Goal: Information Seeking & Learning: Learn about a topic

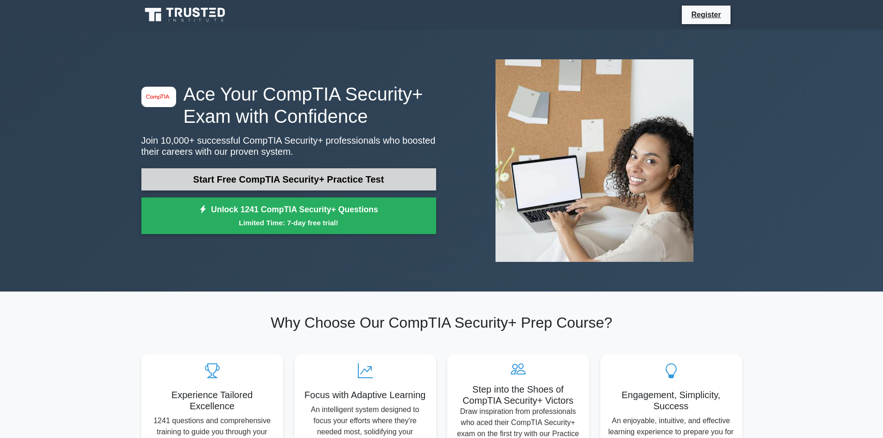
click at [290, 174] on link "Start Free CompTIA Security+ Practice Test" at bounding box center [288, 179] width 295 height 22
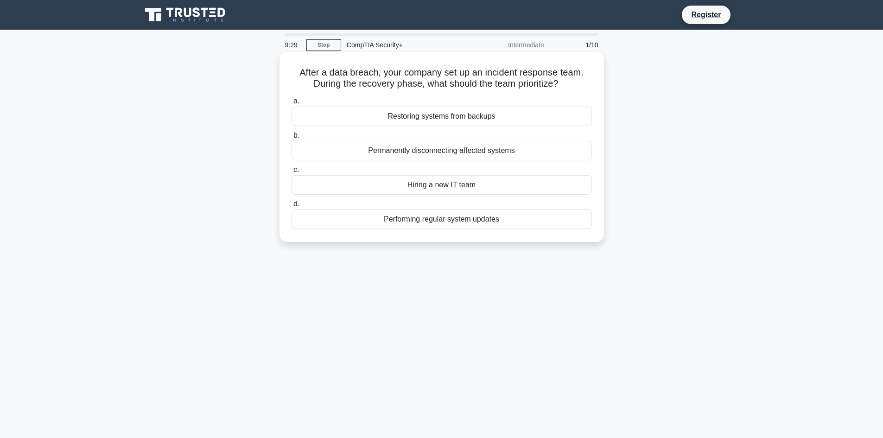
click at [432, 114] on div "Restoring systems from backups" at bounding box center [441, 116] width 300 height 19
click at [291, 104] on input "a. Restoring systems from backups" at bounding box center [291, 101] width 0 height 6
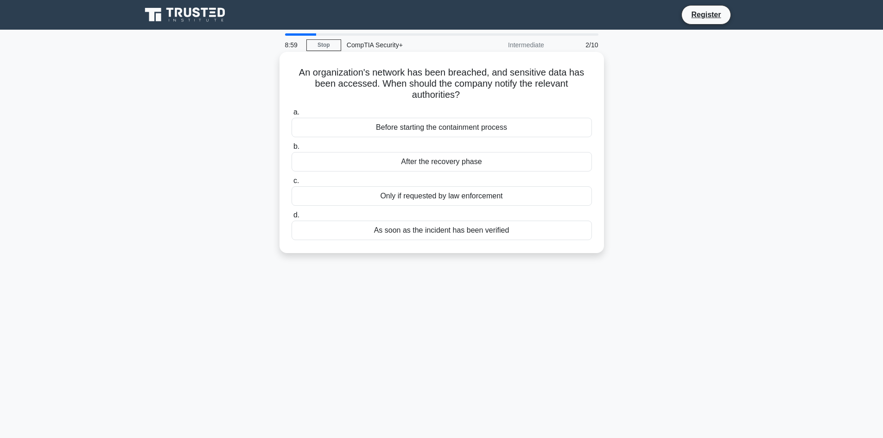
click at [430, 231] on div "As soon as the incident has been verified" at bounding box center [441, 230] width 300 height 19
click at [291, 218] on input "d. As soon as the incident has been verified" at bounding box center [291, 215] width 0 height 6
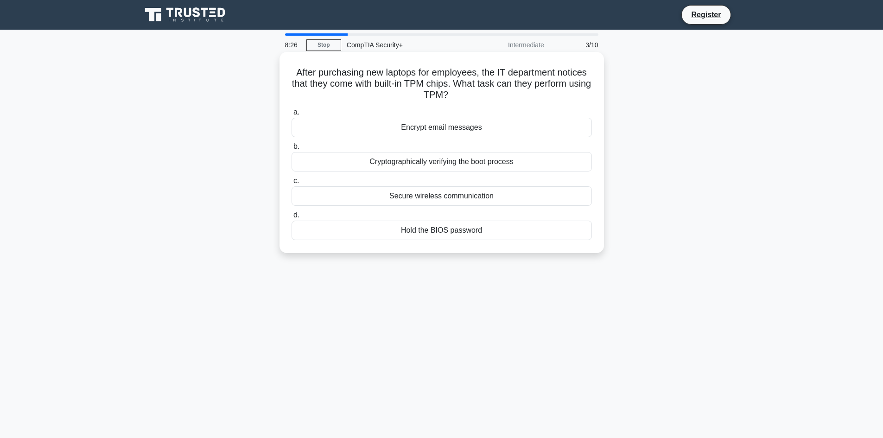
click at [456, 165] on div "Cryptographically verifying the boot process" at bounding box center [441, 161] width 300 height 19
click at [291, 150] on input "b. Cryptographically verifying the boot process" at bounding box center [291, 147] width 0 height 6
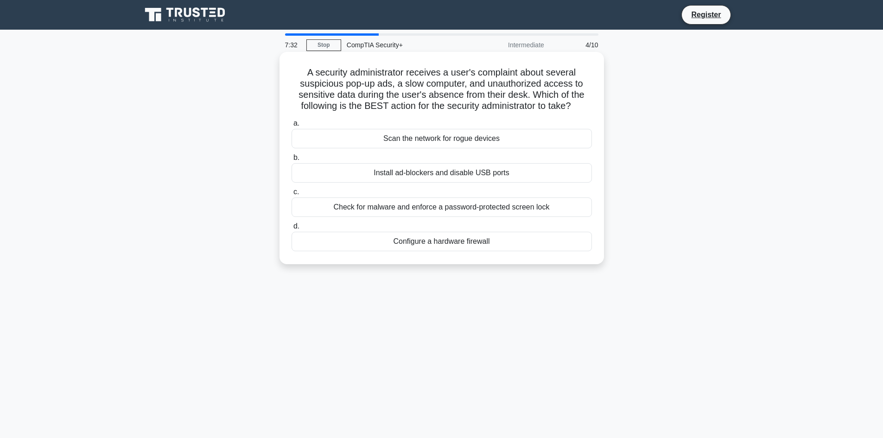
click at [460, 142] on div "Scan the network for rogue devices" at bounding box center [441, 138] width 300 height 19
click at [291, 126] on input "a. Scan the network for rogue devices" at bounding box center [291, 123] width 0 height 6
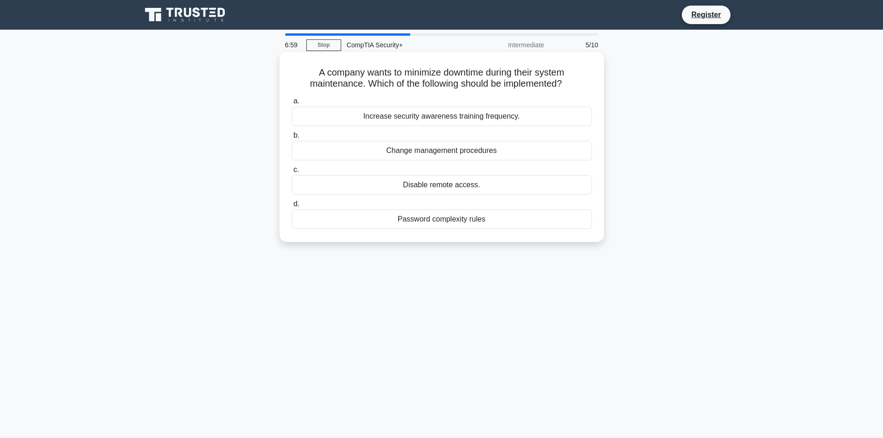
click at [462, 120] on div "Increase security awareness training frequency." at bounding box center [441, 116] width 300 height 19
click at [291, 104] on input "a. Increase security awareness training frequency." at bounding box center [291, 101] width 0 height 6
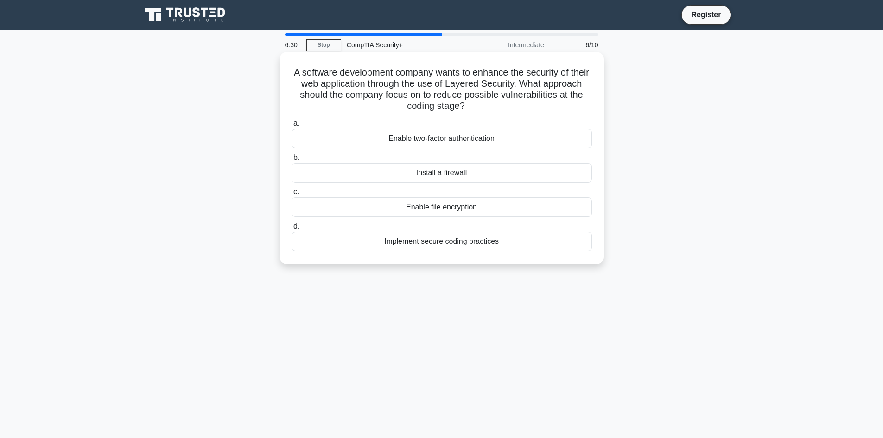
click at [414, 242] on div "Implement secure coding practices" at bounding box center [441, 241] width 300 height 19
click at [291, 229] on input "d. Implement secure coding practices" at bounding box center [291, 226] width 0 height 6
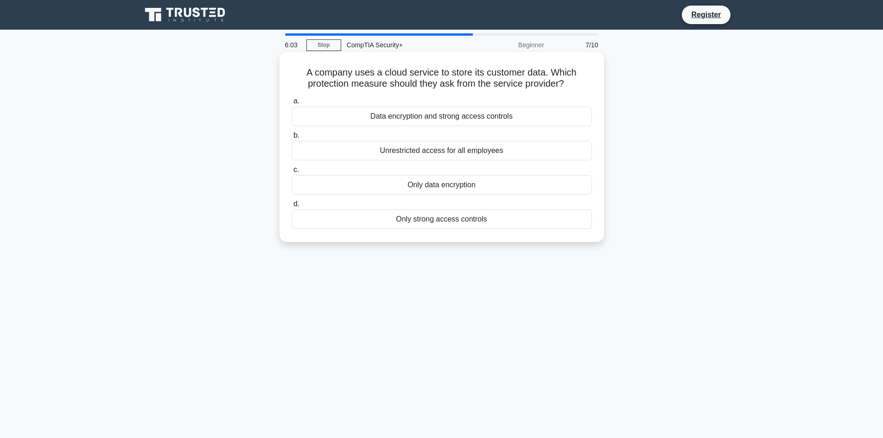
click at [472, 117] on div "Data encryption and strong access controls" at bounding box center [441, 116] width 300 height 19
click at [291, 104] on input "a. Data encryption and strong access controls" at bounding box center [291, 101] width 0 height 6
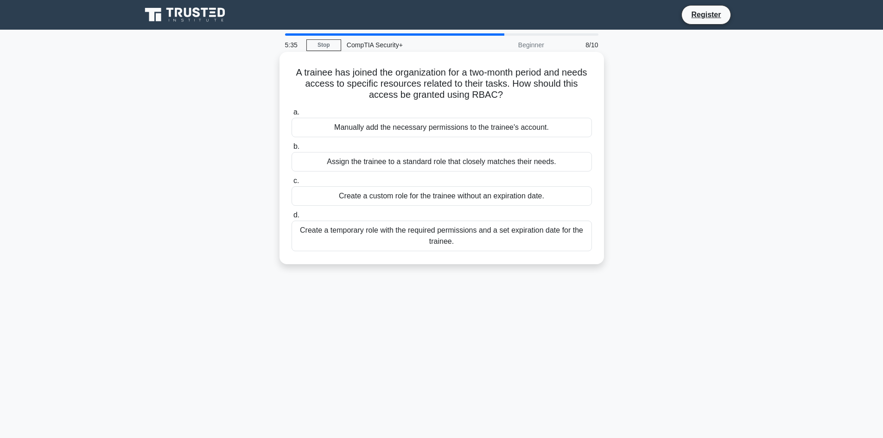
click at [379, 239] on div "Create a temporary role with the required permissions and a set expiration date…" at bounding box center [441, 236] width 300 height 31
click at [291, 218] on input "d. Create a temporary role with the required permissions and a set expiration d…" at bounding box center [291, 215] width 0 height 6
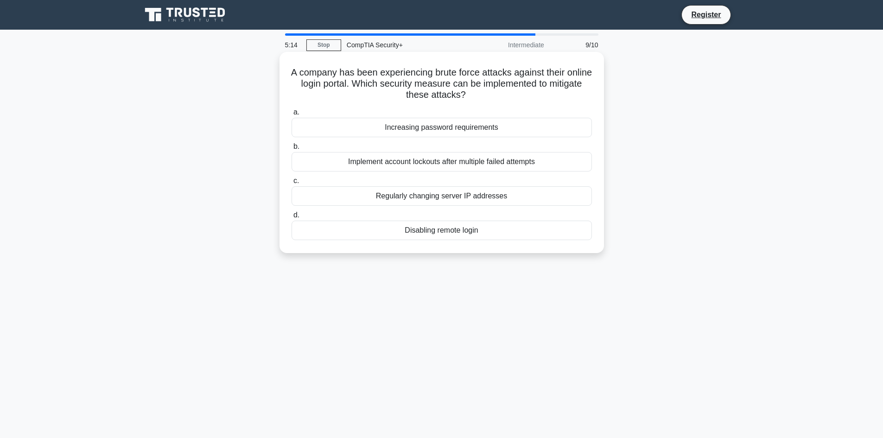
click at [435, 163] on div "Implement account lockouts after multiple failed attempts" at bounding box center [441, 161] width 300 height 19
click at [291, 150] on input "b. Implement account lockouts after multiple failed attempts" at bounding box center [291, 147] width 0 height 6
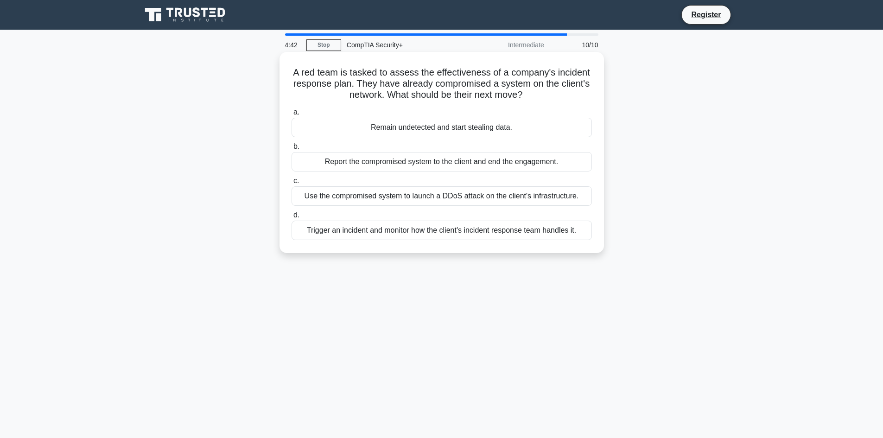
click at [434, 231] on div "Trigger an incident and monitor how the client's incident response team handles…" at bounding box center [441, 230] width 300 height 19
click at [291, 218] on input "d. Trigger an incident and monitor how the client's incident response team hand…" at bounding box center [291, 215] width 0 height 6
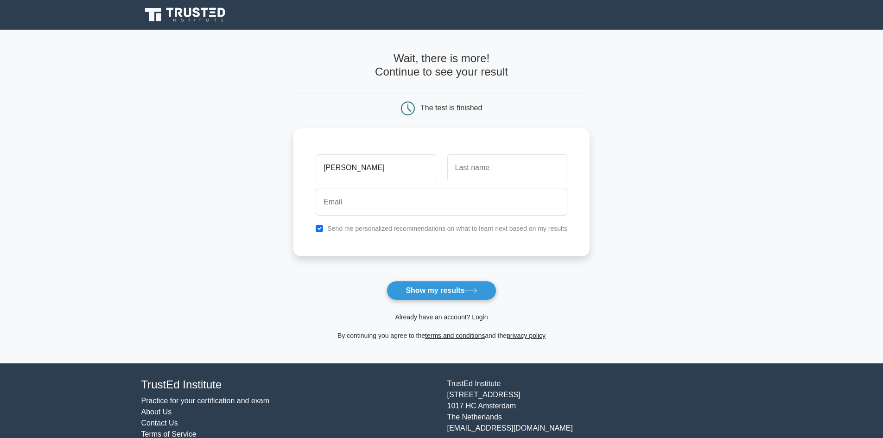
type input "john"
type input "arch"
drag, startPoint x: 316, startPoint y: 168, endPoint x: 300, endPoint y: 166, distance: 15.9
click at [300, 166] on div "john arch Send me personalized recommendations on what to learn next based on m…" at bounding box center [441, 192] width 296 height 128
click at [376, 210] on input "email" at bounding box center [442, 202] width 252 height 27
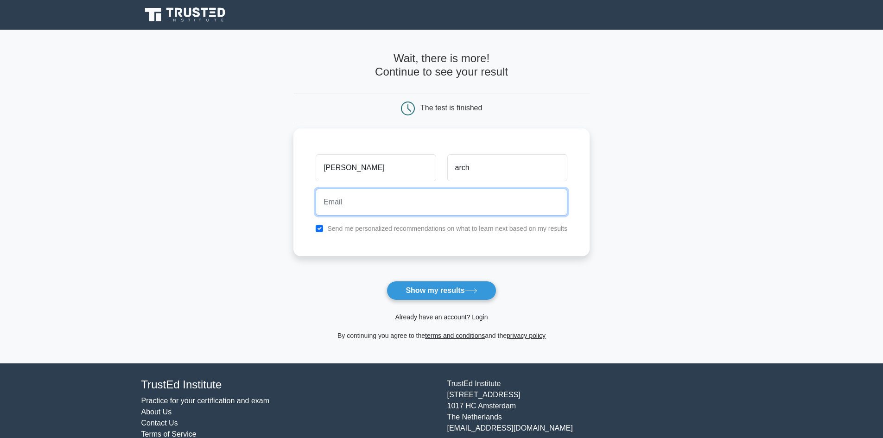
paste input "john"
type input "john.arch@gmail.com"
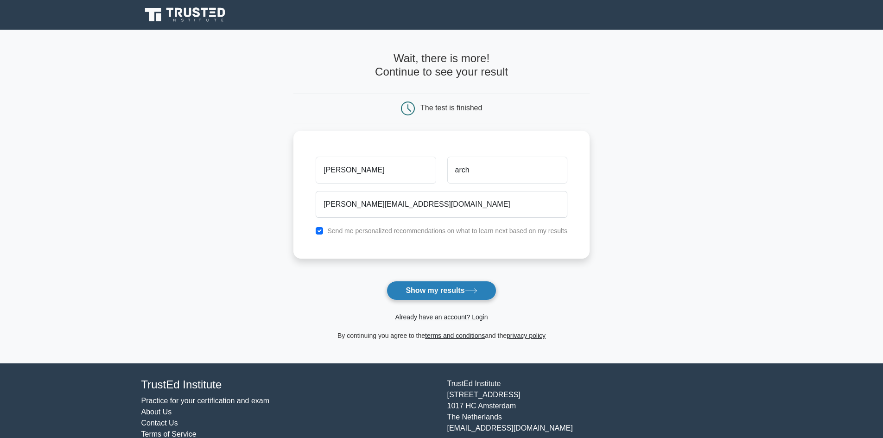
click at [428, 290] on button "Show my results" at bounding box center [440, 290] width 109 height 19
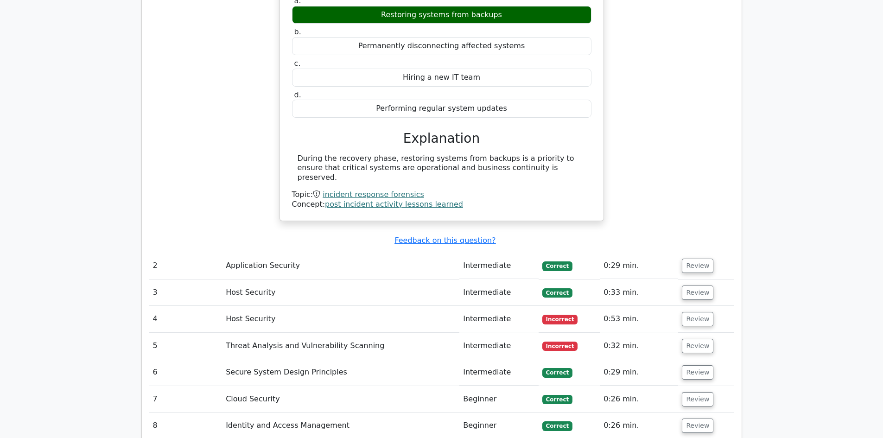
scroll to position [927, 0]
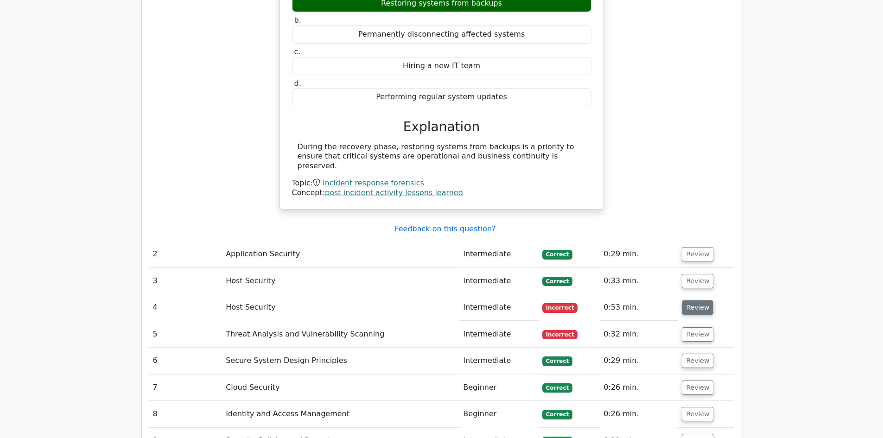
click at [692, 300] on button "Review" at bounding box center [698, 307] width 32 height 14
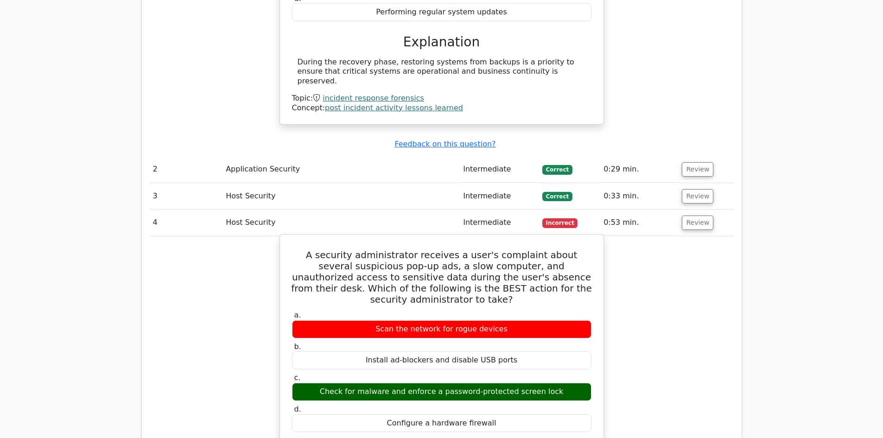
scroll to position [1019, 0]
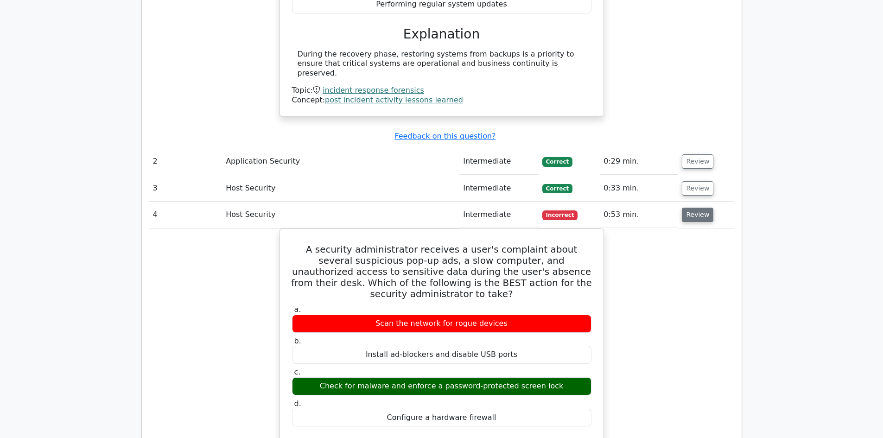
click at [689, 208] on button "Review" at bounding box center [698, 215] width 32 height 14
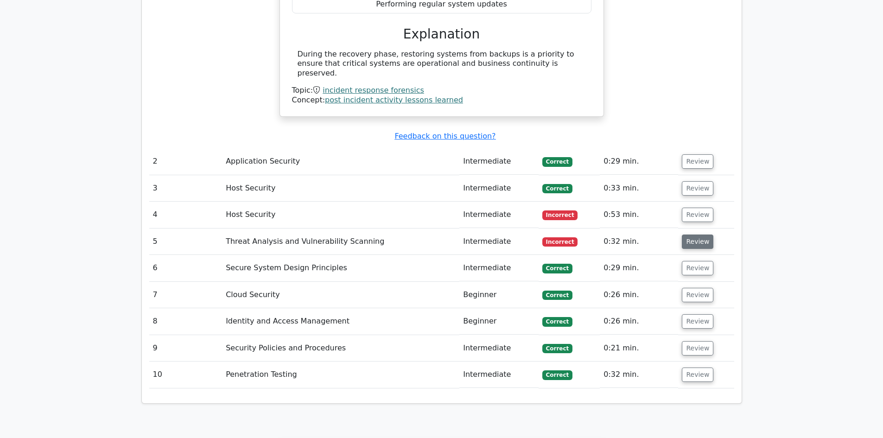
click at [687, 234] on button "Review" at bounding box center [698, 241] width 32 height 14
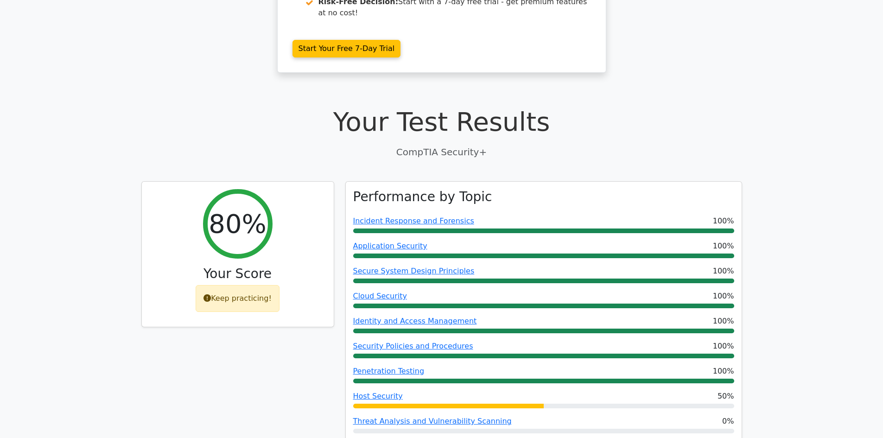
scroll to position [0, 0]
